Goal: Task Accomplishment & Management: Manage account settings

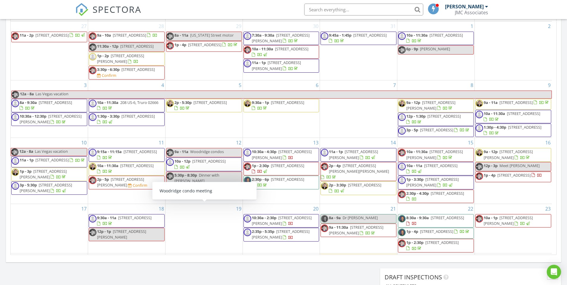
scroll to position [551, 576]
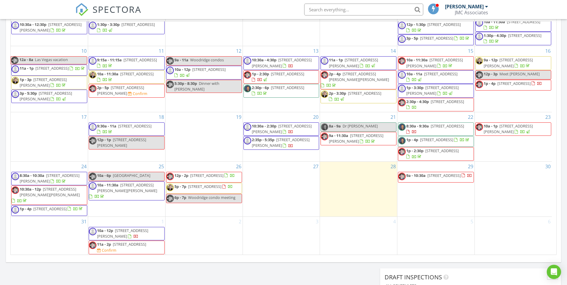
click at [211, 189] on span "[STREET_ADDRESS]" at bounding box center [204, 186] width 33 height 5
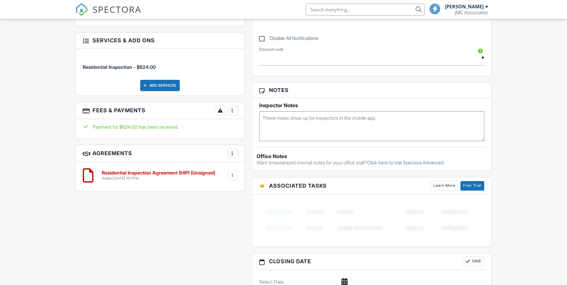
scroll to position [327, 0]
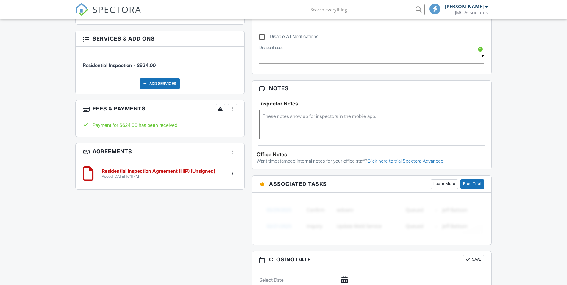
click at [231, 172] on div at bounding box center [232, 173] width 6 height 6
click at [173, 202] on div "All emails and texts are disabled for this inspection! All emails and texts hav…" at bounding box center [284, 95] width 424 height 497
click at [232, 151] on div at bounding box center [232, 151] width 6 height 6
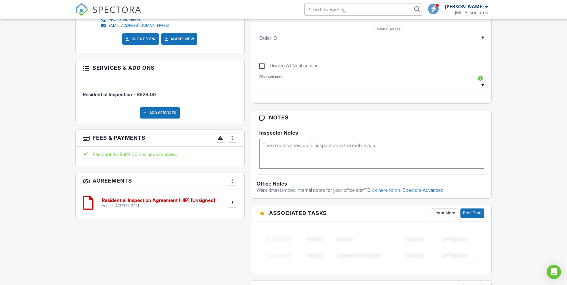
scroll to position [298, 0]
